Goal: Communication & Community: Share content

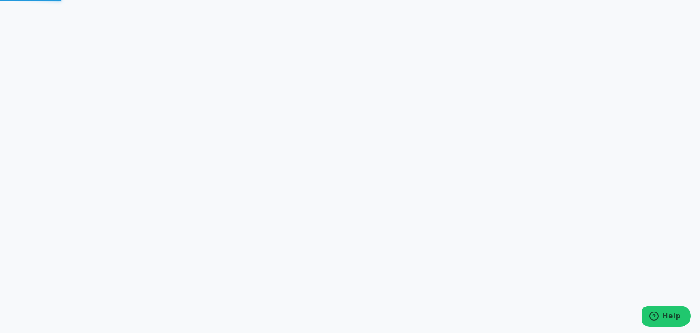
click at [642, 142] on html at bounding box center [350, 166] width 700 height 333
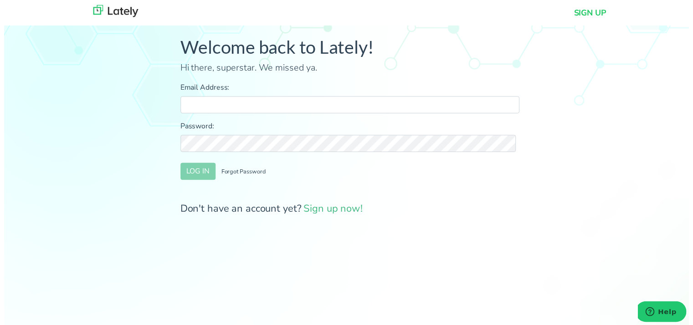
click at [229, 109] on input "Email Address:" at bounding box center [350, 106] width 343 height 17
type input "farrukh@clearratemortgage.com"
click at [191, 173] on button "LOG IN" at bounding box center [197, 173] width 36 height 17
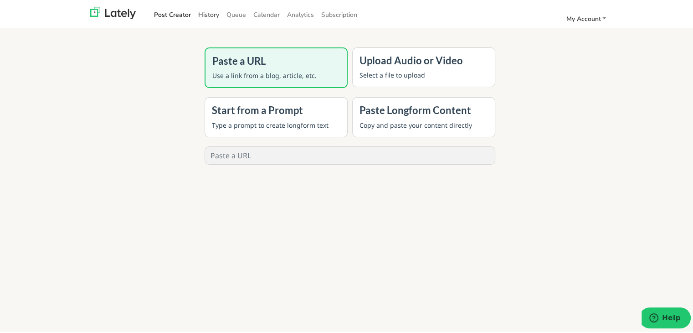
click at [208, 17] on link "History" at bounding box center [209, 12] width 28 height 15
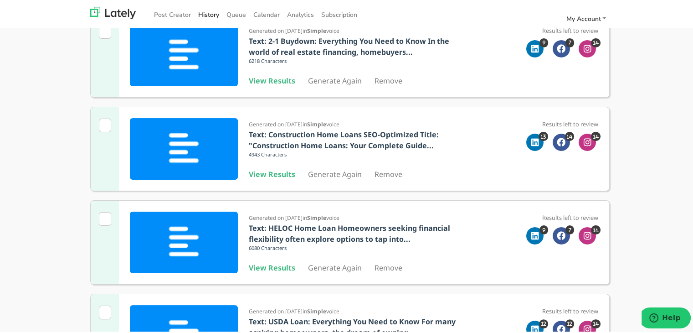
scroll to position [137, 0]
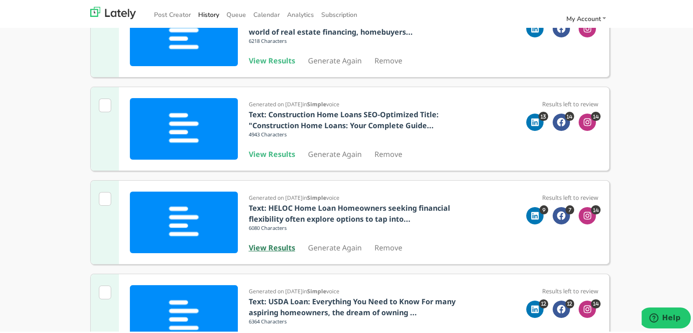
click at [262, 245] on b "View Results" at bounding box center [272, 246] width 46 height 10
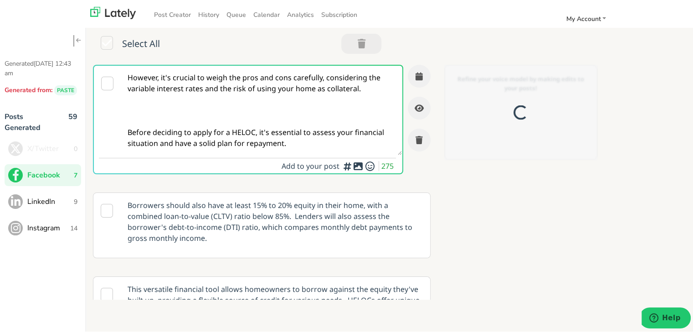
drag, startPoint x: 194, startPoint y: 88, endPoint x: 184, endPoint y: 108, distance: 22.4
click at [193, 88] on textarea "However, it's crucial to weigh the pros and cons carefully, considering the var…" at bounding box center [261, 108] width 281 height 89
click at [193, 89] on textarea "However, it's crucial to weigh the pros and cons carefully, considering the var…" at bounding box center [261, 108] width 281 height 89
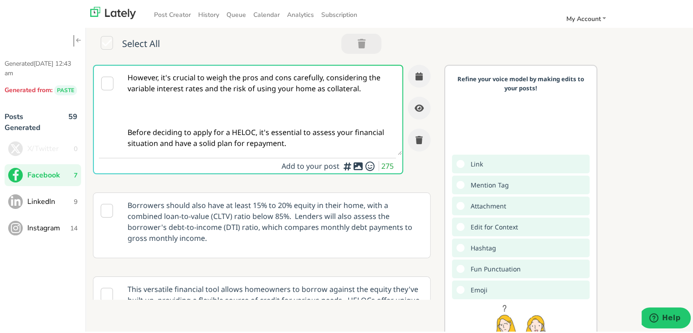
paste textarea "Self-employed and thinking of buying property in Michigan? This guide explores …"
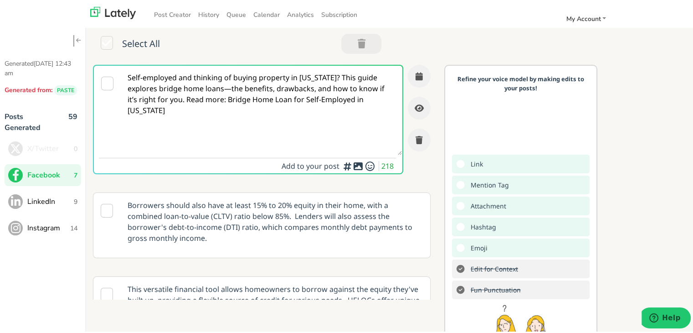
click at [334, 79] on textarea "Self-employed and thinking of buying property in Michigan? This guide explores …" at bounding box center [261, 108] width 281 height 89
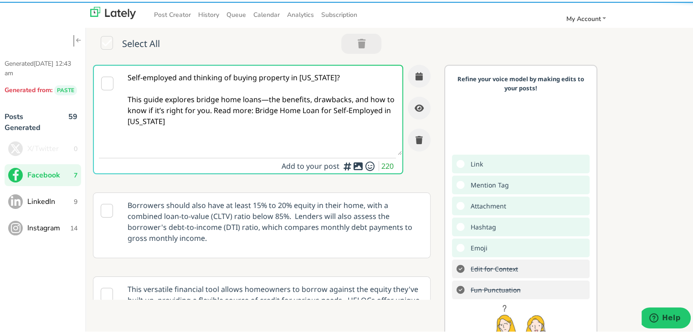
click at [266, 97] on textarea "Self-employed and thinking of buying property in Michigan? This guide explores …" at bounding box center [261, 108] width 281 height 89
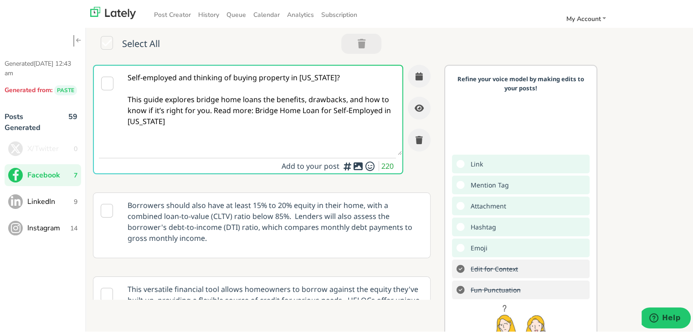
click at [182, 106] on textarea "Self-employed and thinking of buying property in Michigan? This guide explores …" at bounding box center [261, 108] width 281 height 89
click at [219, 113] on textarea "Self-employed and thinking of buying property in Michigan? This guide explores …" at bounding box center [261, 108] width 281 height 89
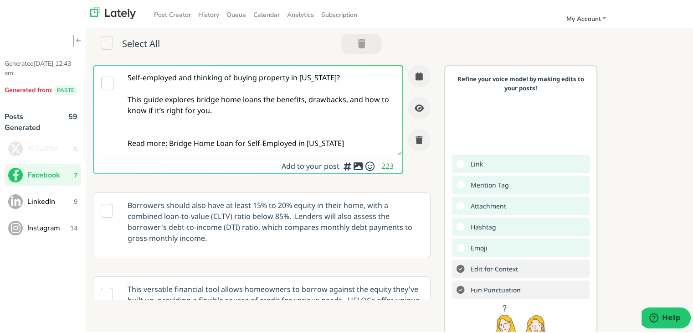
drag, startPoint x: 346, startPoint y: 143, endPoint x: 169, endPoint y: 146, distance: 177.3
click at [169, 146] on textarea "Self-employed and thinking of buying property in Michigan? This guide explores …" at bounding box center [261, 108] width 281 height 89
paste textarea "[URL][DOMAIN_NAME][US_STATE]"
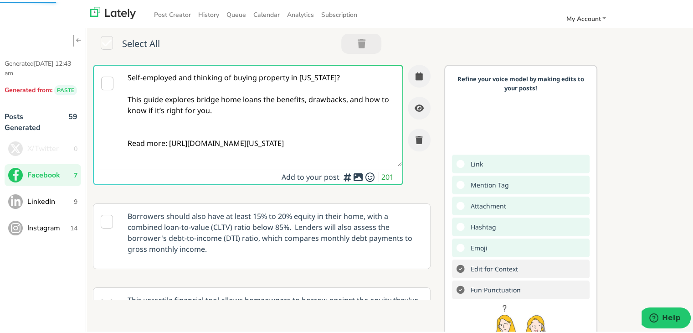
click at [286, 142] on textarea "Self-employed and thinking of buying property in [US_STATE]? This guide explore…" at bounding box center [261, 114] width 281 height 100
drag, startPoint x: 303, startPoint y: 154, endPoint x: 219, endPoint y: 4, distance: 171.4
click at [87, 70] on div "Self-employed and thinking of buying property in Michigan? This guide explores …" at bounding box center [265, 180] width 358 height 235
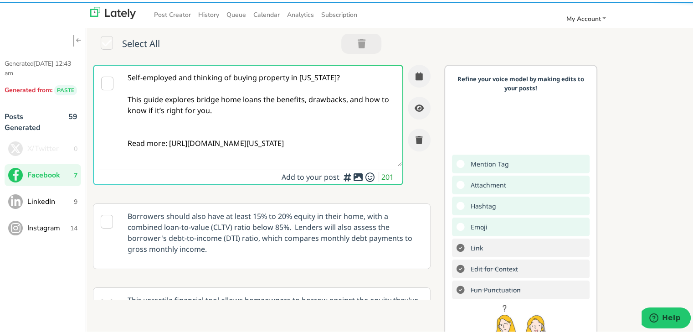
type textarea "Self-employed and thinking of buying property in [US_STATE]? This guide explore…"
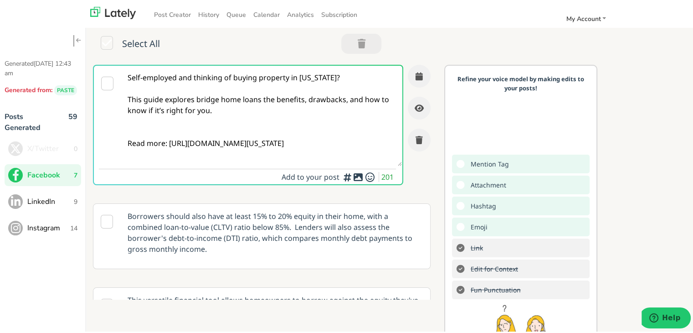
click at [239, 99] on textarea "Self-employed and thinking of buying property in [US_STATE]? This guide explore…" at bounding box center [261, 114] width 281 height 100
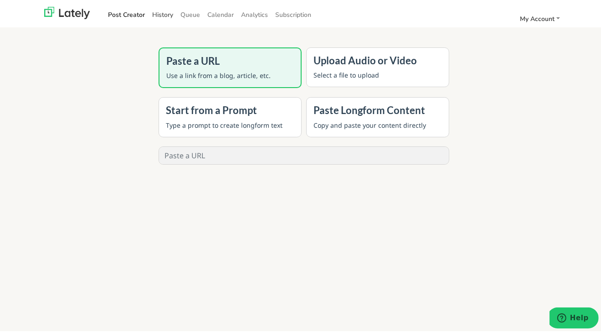
click at [157, 11] on link "History" at bounding box center [163, 12] width 28 height 15
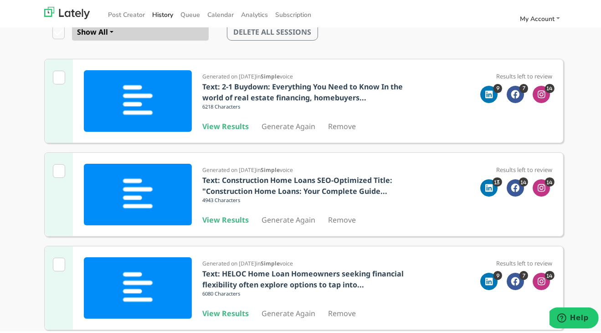
scroll to position [182, 0]
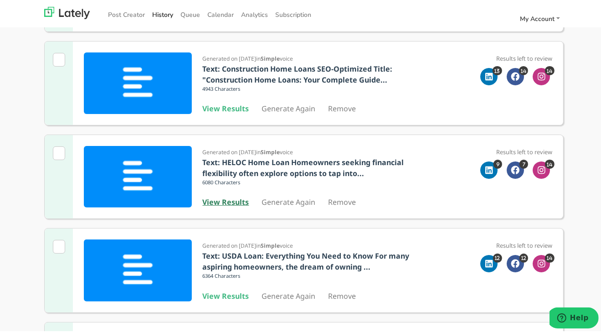
click at [237, 197] on b "View Results" at bounding box center [226, 200] width 46 height 10
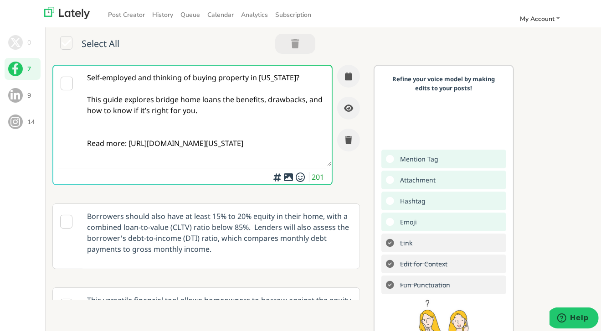
click at [165, 113] on textarea "Self-employed and thinking of buying property in [US_STATE]? This guide explore…" at bounding box center [206, 114] width 251 height 100
click at [103, 100] on textarea "Self-employed and thinking of buying property in [US_STATE]? This guide explore…" at bounding box center [206, 114] width 251 height 100
click at [214, 98] on textarea "Self-employed and thinking of buying property in [US_STATE]? This guide explore…" at bounding box center [206, 114] width 251 height 100
click at [345, 77] on icon "button" at bounding box center [348, 74] width 7 height 8
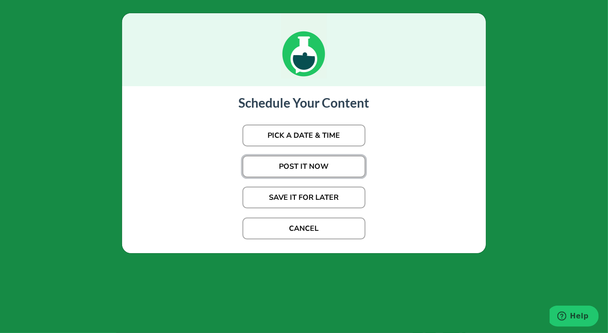
click at [315, 169] on button "POST IT NOW" at bounding box center [303, 166] width 123 height 22
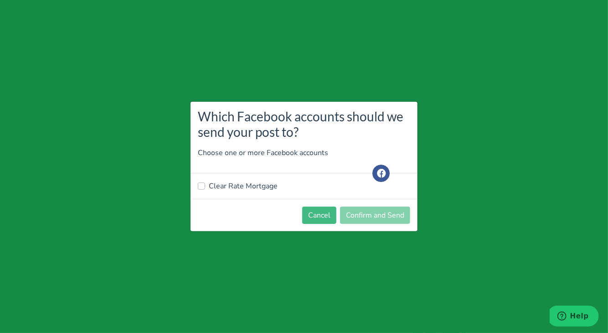
click at [221, 185] on label "Clear Rate Mortgage" at bounding box center [243, 185] width 69 height 11
click at [205, 185] on input "Clear Rate Mortgage" at bounding box center [201, 184] width 7 height 9
checkbox input "true"
click at [314, 204] on footer "Cancel Confirm and Send" at bounding box center [303, 215] width 227 height 32
click at [317, 216] on button "Cancel" at bounding box center [319, 214] width 34 height 17
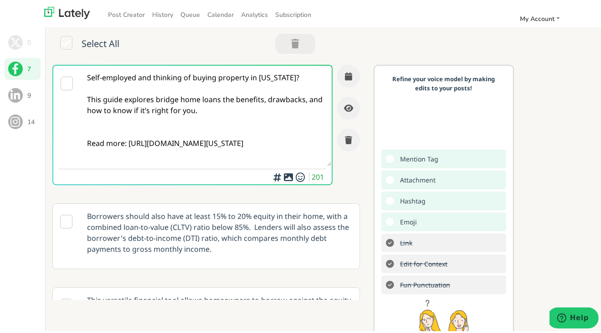
click at [264, 121] on textarea "Self-employed and thinking of buying property in [US_STATE]? This guide explore…" at bounding box center [206, 114] width 251 height 100
click at [347, 72] on button "button" at bounding box center [348, 74] width 23 height 23
click at [345, 77] on icon "button" at bounding box center [348, 74] width 7 height 8
click at [345, 75] on icon "button" at bounding box center [348, 74] width 7 height 8
click at [16, 93] on span at bounding box center [15, 93] width 15 height 15
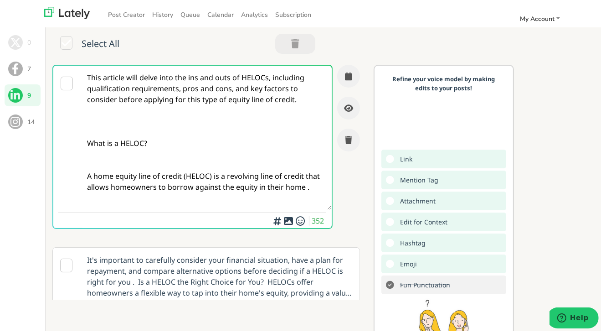
click at [227, 123] on textarea "This article will delve into the ins and outs of HELOCs, including qualificatio…" at bounding box center [206, 136] width 251 height 144
click at [22, 67] on span at bounding box center [15, 67] width 15 height 15
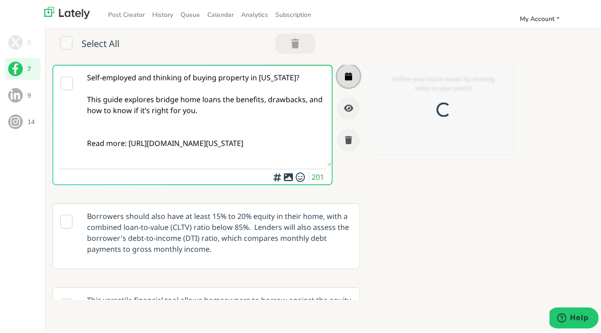
click at [337, 78] on button "button" at bounding box center [348, 74] width 23 height 23
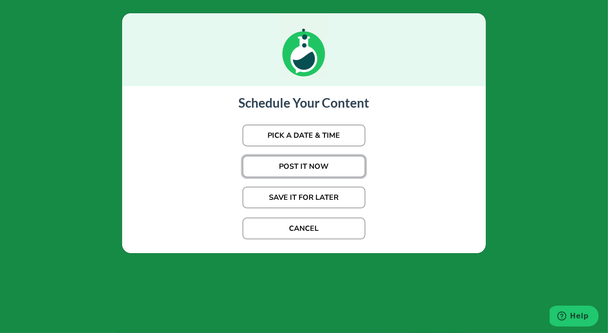
click at [306, 170] on button "POST IT NOW" at bounding box center [303, 166] width 123 height 22
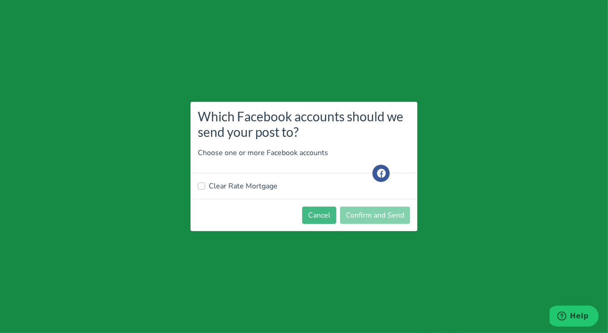
click at [240, 179] on div "Clear Rate Mortgage" at bounding box center [303, 186] width 227 height 26
click at [240, 190] on label "Clear Rate Mortgage" at bounding box center [243, 185] width 69 height 11
click at [205, 190] on input "Clear Rate Mortgage" at bounding box center [201, 184] width 7 height 9
checkbox input "true"
click at [365, 216] on button "Confirm and Send" at bounding box center [375, 214] width 70 height 17
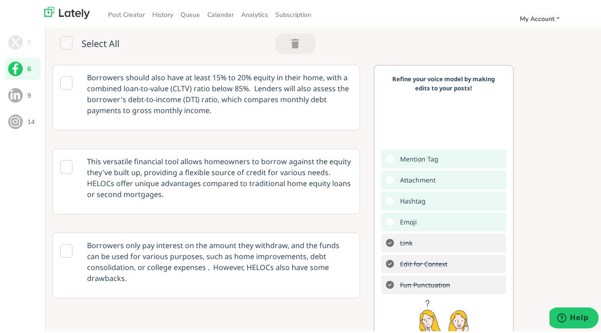
click at [22, 89] on button "9" at bounding box center [23, 93] width 36 height 22
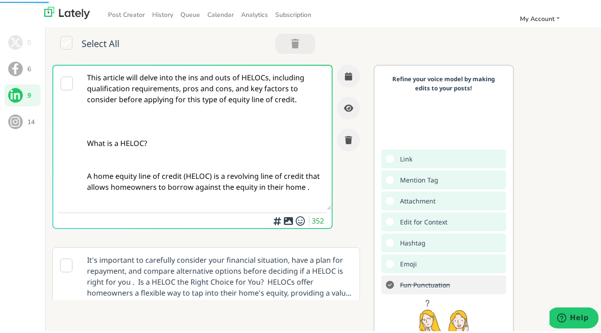
paste textarea "For self-employed buyers in [US_STATE], securing financing can be challenging. …"
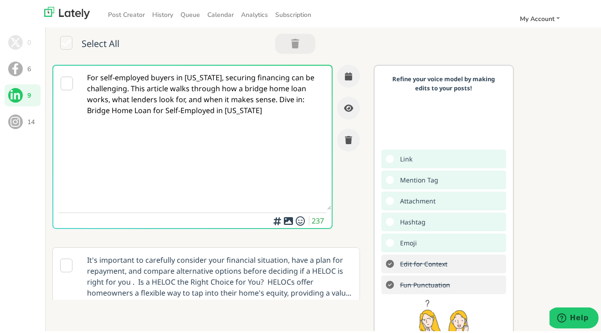
click at [132, 87] on textarea "For self-employed buyers in [US_STATE], securing financing can be challenging. …" at bounding box center [206, 136] width 251 height 144
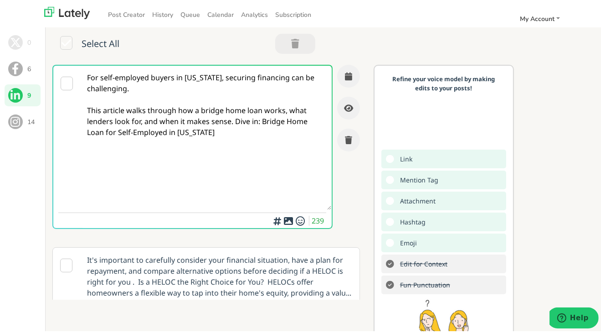
click at [232, 117] on textarea "For self-employed buyers in [US_STATE], securing financing can be challenging. …" at bounding box center [206, 136] width 251 height 144
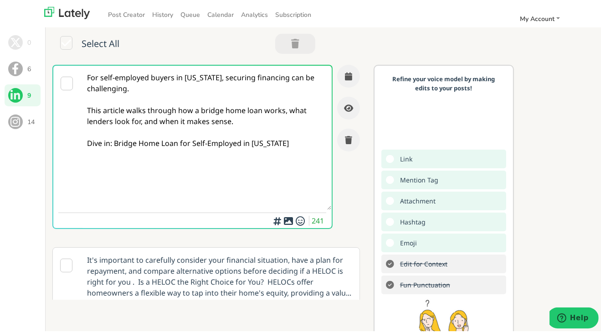
click at [214, 137] on textarea "For self-employed buyers in [US_STATE], securing financing can be challenging. …" at bounding box center [206, 136] width 251 height 144
drag, startPoint x: 113, startPoint y: 144, endPoint x: 316, endPoint y: 143, distance: 202.3
click at [316, 143] on textarea "For self-employed buyers in [US_STATE], securing financing can be challenging. …" at bounding box center [206, 136] width 251 height 144
paste textarea "[URL][DOMAIN_NAME][US_STATE]"
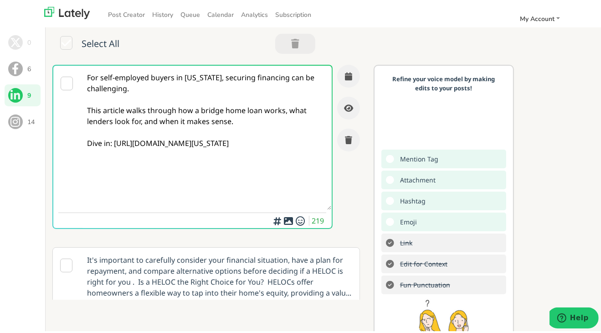
type textarea "For self-employed buyers in [US_STATE], securing financing can be challenging. …"
click at [213, 112] on textarea "For self-employed buyers in [US_STATE], securing financing can be challenging. …" at bounding box center [206, 136] width 251 height 144
click at [228, 127] on textarea "For self-employed buyers in [US_STATE], securing financing can be challenging. …" at bounding box center [206, 136] width 251 height 144
click at [193, 64] on textarea "For self-employed buyers in [US_STATE], securing financing can be challenging. …" at bounding box center [206, 136] width 251 height 144
click at [345, 72] on icon "button" at bounding box center [348, 74] width 7 height 8
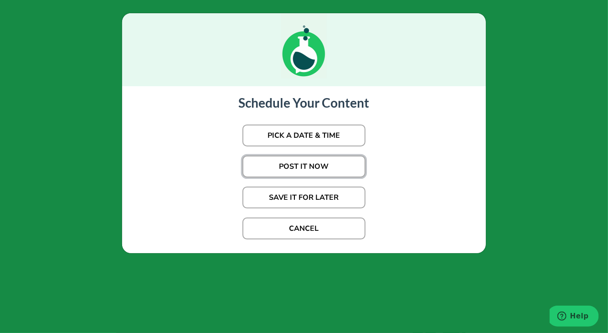
click at [314, 167] on button "POST IT NOW" at bounding box center [303, 166] width 123 height 22
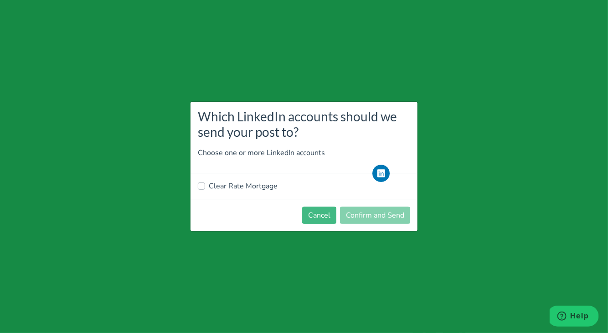
click at [230, 180] on label "Clear Rate Mortgage" at bounding box center [243, 185] width 69 height 11
click at [205, 180] on input "Clear Rate Mortgage" at bounding box center [201, 184] width 7 height 9
checkbox input "true"
click at [382, 216] on button "Confirm and Send" at bounding box center [375, 214] width 70 height 17
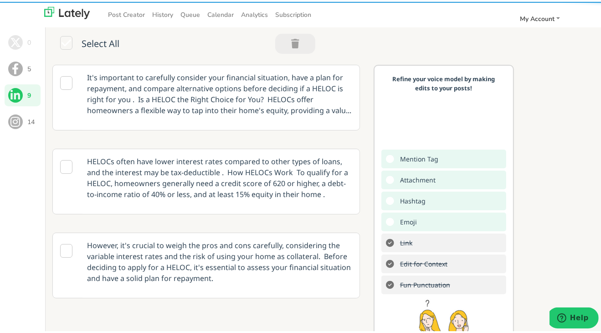
click at [271, 113] on p "It's important to carefully consider your financial situation, have a plan for …" at bounding box center [219, 91] width 279 height 57
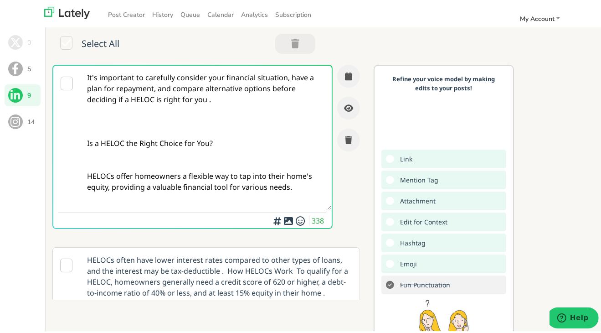
click at [193, 159] on textarea "It's important to carefully consider your financial situation, have a plan for …" at bounding box center [206, 136] width 251 height 144
click at [23, 68] on button "5" at bounding box center [23, 67] width 36 height 22
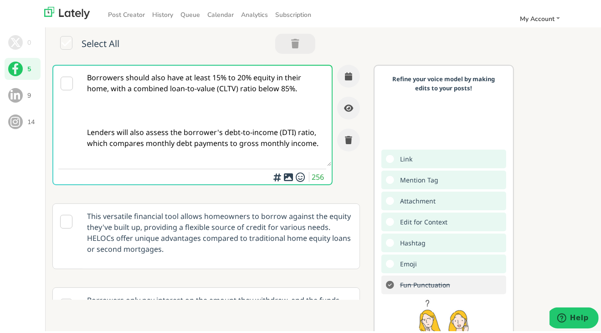
click at [135, 75] on textarea "Borrowers should also have at least 15% to 20% equity in their home, with a com…" at bounding box center [206, 114] width 251 height 100
paste textarea "Self-employed in [US_STATE] and aiming to buy a home? Discover how a bridge hom…"
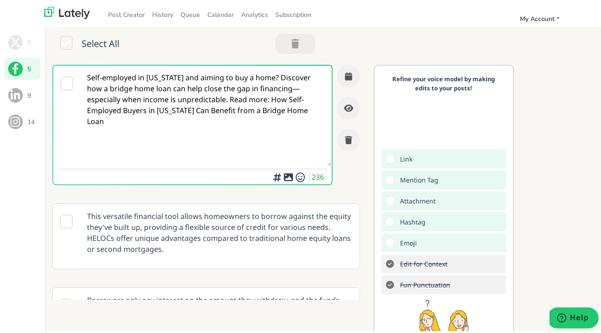
click at [259, 77] on textarea "Self-employed in [US_STATE] and aiming to buy a home? Discover how a bridge hom…" at bounding box center [206, 114] width 251 height 100
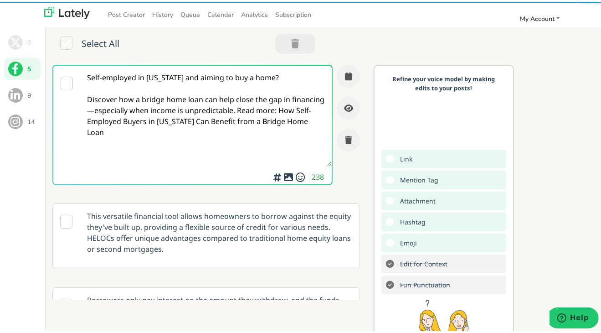
click at [124, 112] on textarea "Self-employed in [US_STATE] and aiming to buy a home? Discover how a bridge hom…" at bounding box center [206, 114] width 251 height 100
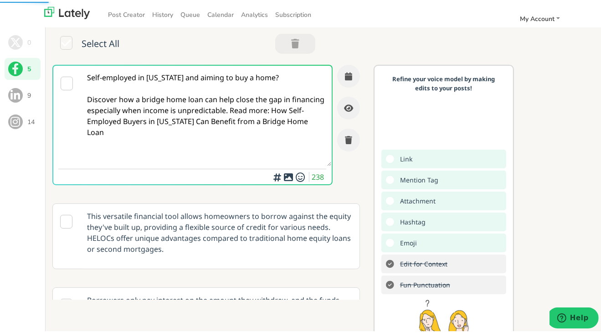
click at [264, 111] on textarea "Self-employed in [US_STATE] and aiming to buy a home? Discover how a bridge hom…" at bounding box center [206, 114] width 251 height 100
click at [262, 112] on textarea "Self-employed in [US_STATE] and aiming to buy a home? Discover how a bridge hom…" at bounding box center [206, 114] width 251 height 100
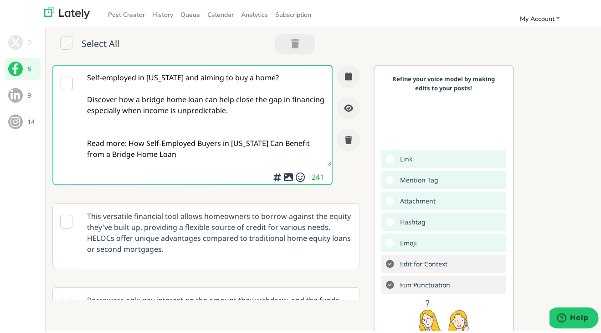
drag, startPoint x: 151, startPoint y: 152, endPoint x: 128, endPoint y: 141, distance: 26.1
click at [128, 141] on textarea "Self-employed in [US_STATE] and aiming to buy a home? Discover how a bridge hom…" at bounding box center [206, 114] width 251 height 100
paste textarea "[URL][DOMAIN_NAME][US_STATE]"
click at [128, 123] on textarea "Self-employed in [US_STATE] and aiming to buy a home? Discover how a bridge hom…" at bounding box center [206, 114] width 251 height 100
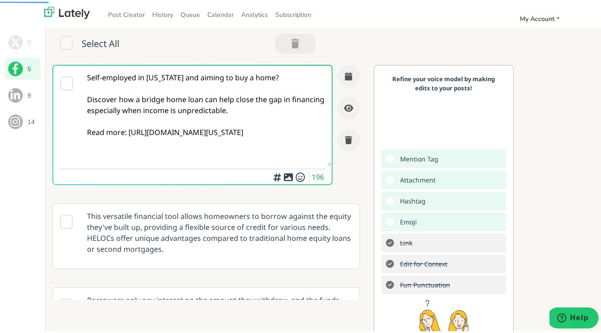
click at [127, 121] on textarea "Self-employed in [US_STATE] and aiming to buy a home? Discover how a bridge hom…" at bounding box center [206, 114] width 251 height 100
type textarea "Self-employed in [US_STATE] and aiming to buy a home? Discover how a bridge hom…"
click at [262, 100] on textarea "Self-employed in [US_STATE] and aiming to buy a home? Discover how a bridge hom…" at bounding box center [206, 114] width 251 height 100
click at [345, 74] on icon "button" at bounding box center [348, 74] width 7 height 8
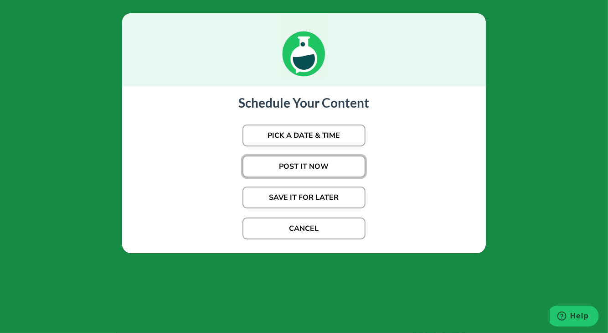
click at [304, 161] on button "POST IT NOW" at bounding box center [303, 166] width 123 height 22
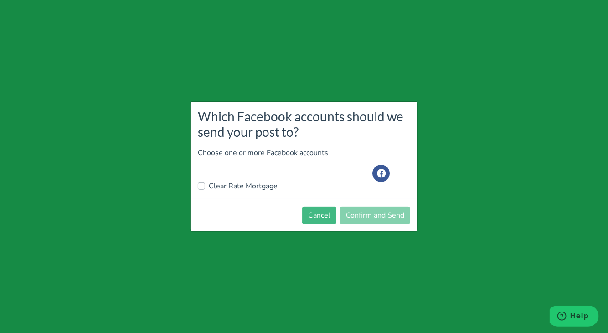
click at [221, 180] on div "Clear Rate Mortgage" at bounding box center [303, 186] width 227 height 26
click at [230, 190] on label "Clear Rate Mortgage" at bounding box center [243, 185] width 69 height 11
click at [205, 190] on input "Clear Rate Mortgage" at bounding box center [201, 184] width 7 height 9
checkbox input "true"
click at [399, 224] on footer "Cancel Confirm and Send" at bounding box center [303, 215] width 227 height 32
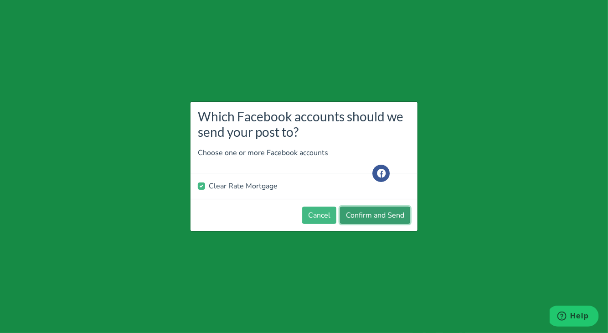
click at [397, 218] on button "Confirm and Send" at bounding box center [375, 214] width 70 height 17
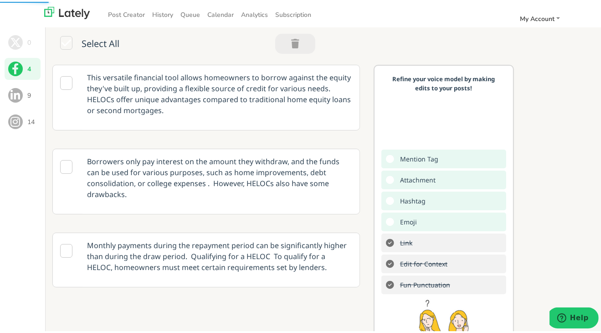
click at [249, 96] on p "This versatile financial tool allows homeowners to borrow against the equity th…" at bounding box center [219, 91] width 279 height 57
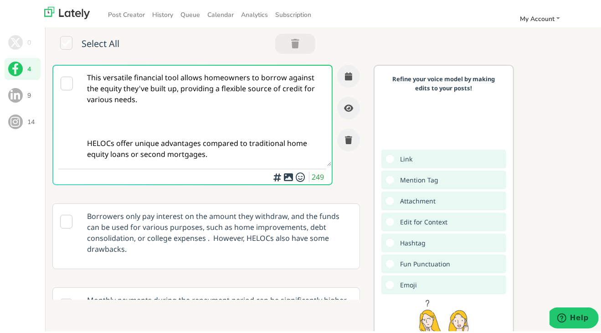
click at [190, 106] on textarea "This versatile financial tool allows homeowners to borrow against the equity th…" at bounding box center [206, 114] width 251 height 100
